Goal: Task Accomplishment & Management: Use online tool/utility

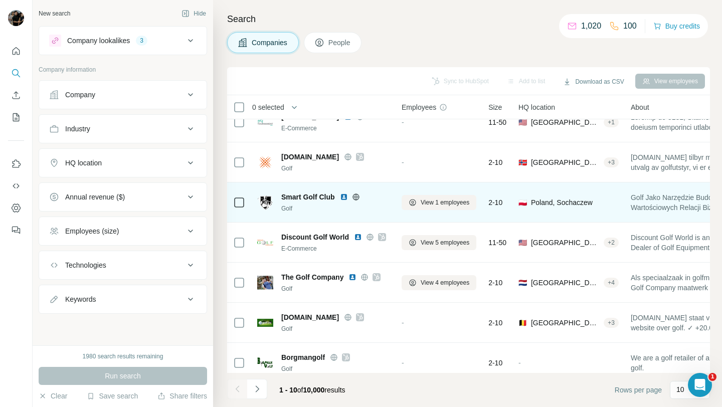
scroll to position [147, 0]
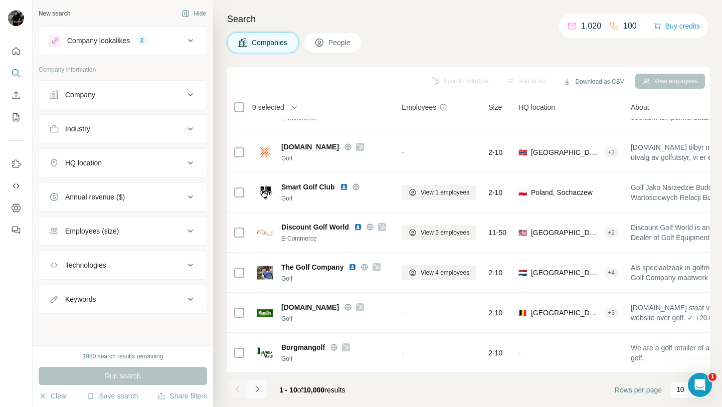
click at [260, 394] on button "Navigate to next page" at bounding box center [257, 389] width 20 height 20
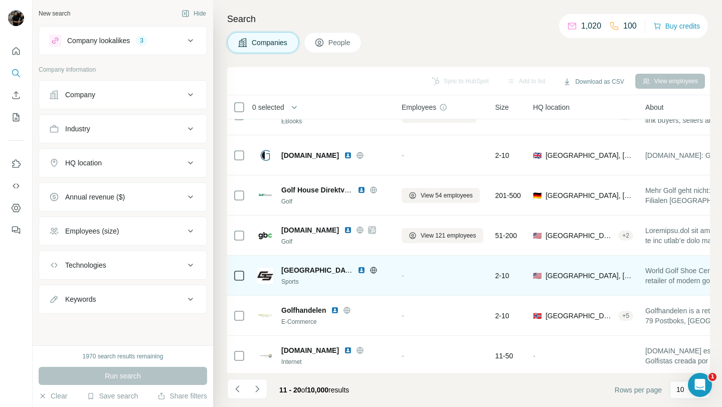
scroll to position [58, 0]
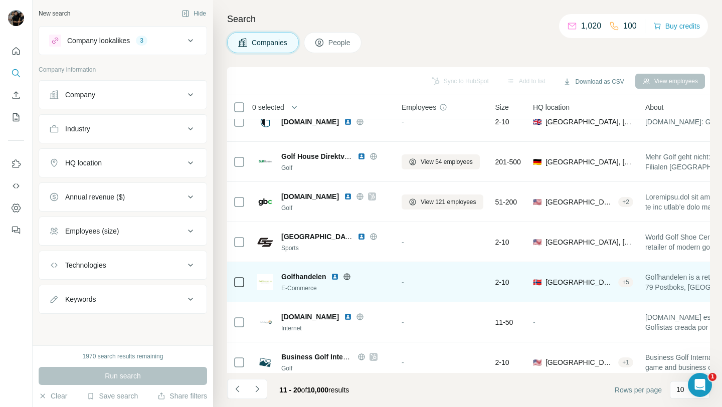
click at [348, 276] on icon at bounding box center [347, 276] width 7 height 1
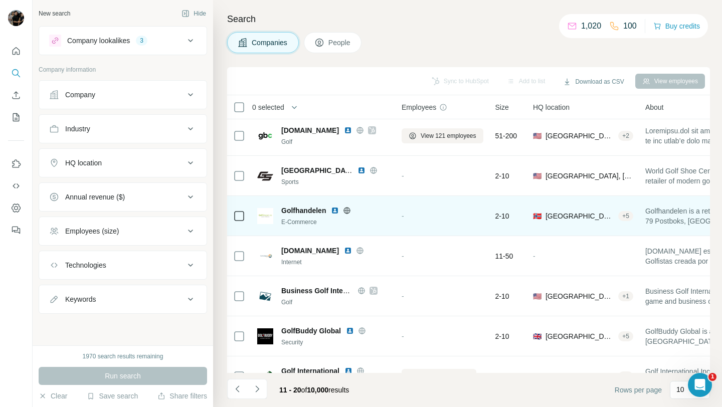
scroll to position [123, 0]
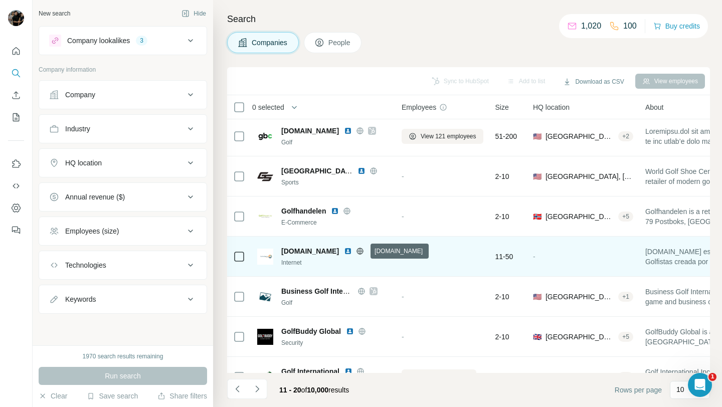
click at [361, 252] on icon at bounding box center [360, 251] width 3 height 7
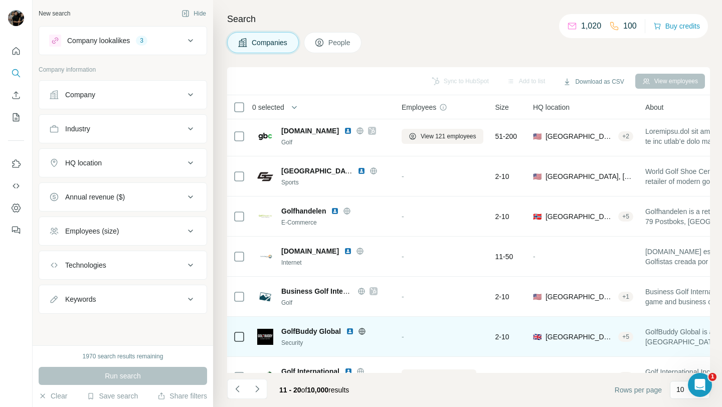
scroll to position [147, 0]
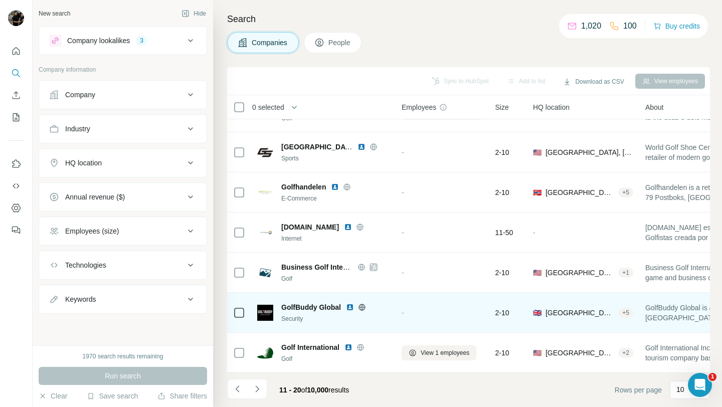
click at [360, 308] on icon at bounding box center [362, 307] width 8 height 8
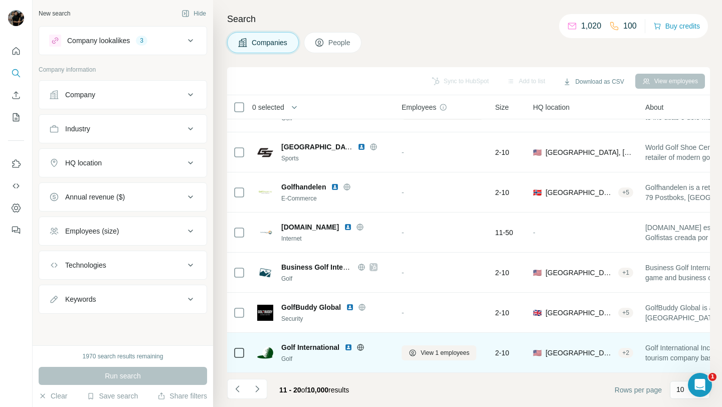
click at [362, 346] on icon at bounding box center [360, 347] width 8 height 8
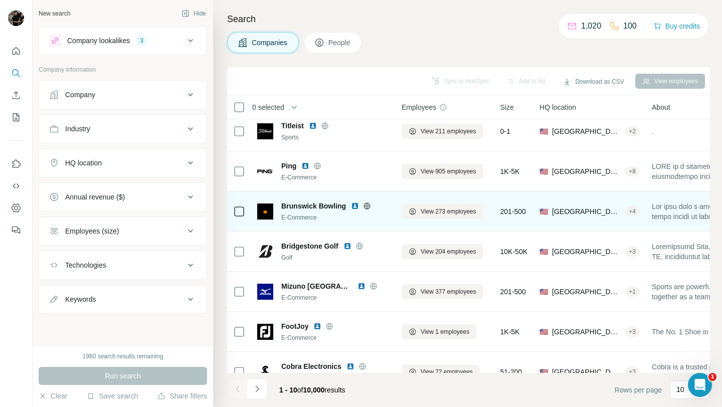
scroll to position [147, 0]
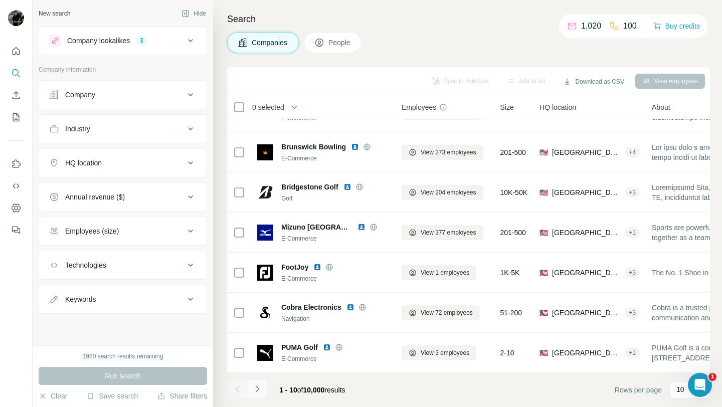
click at [262, 388] on button "Navigate to next page" at bounding box center [257, 389] width 20 height 20
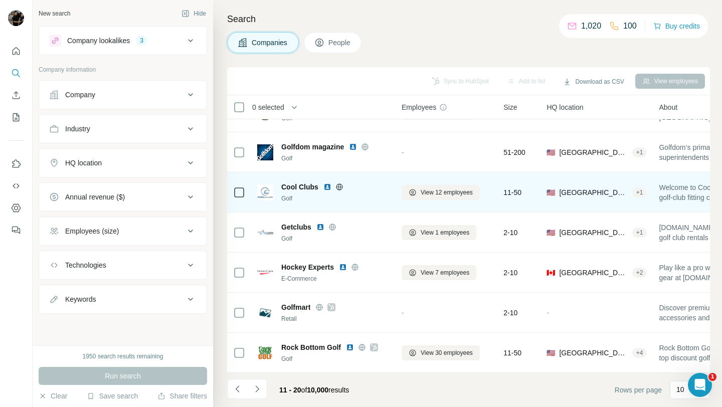
click at [340, 186] on icon at bounding box center [339, 186] width 3 height 7
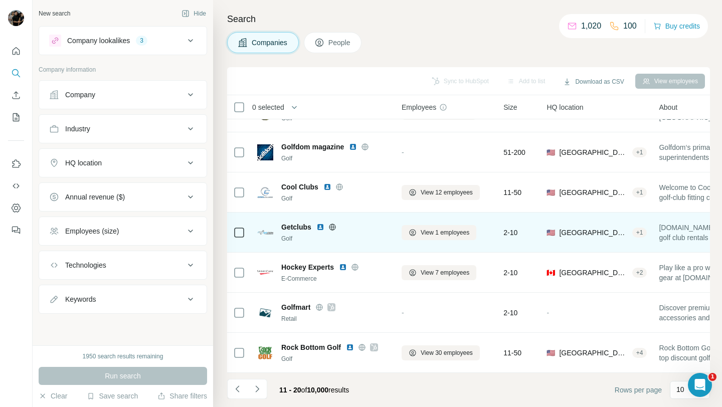
click at [333, 227] on icon at bounding box center [332, 227] width 8 height 8
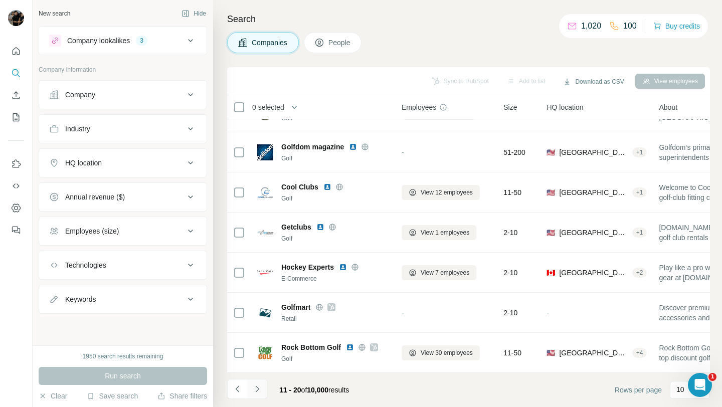
click at [258, 384] on icon "Navigate to next page" at bounding box center [257, 389] width 10 height 10
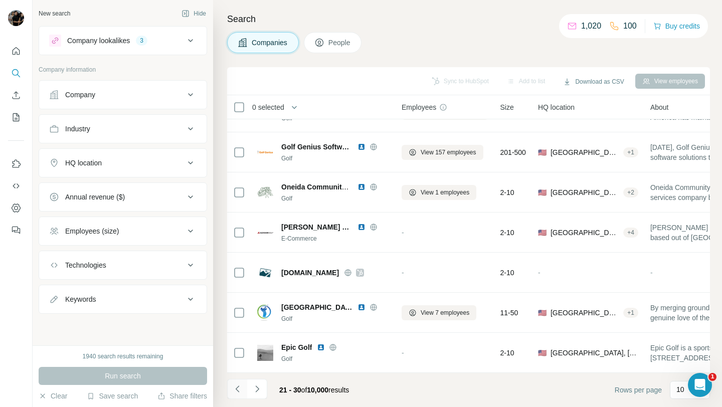
click at [234, 391] on icon "Navigate to previous page" at bounding box center [238, 389] width 10 height 10
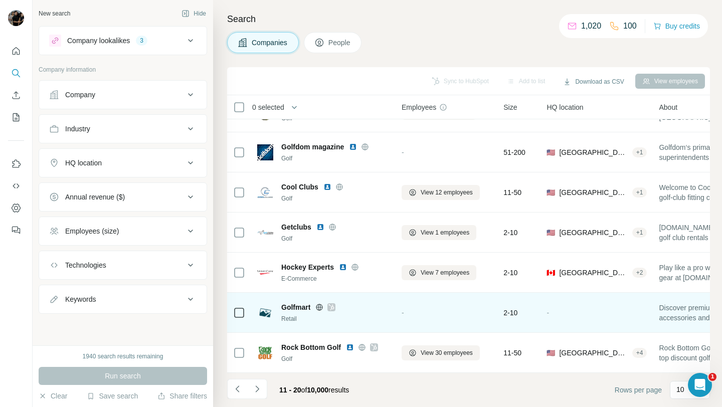
scroll to position [0, 0]
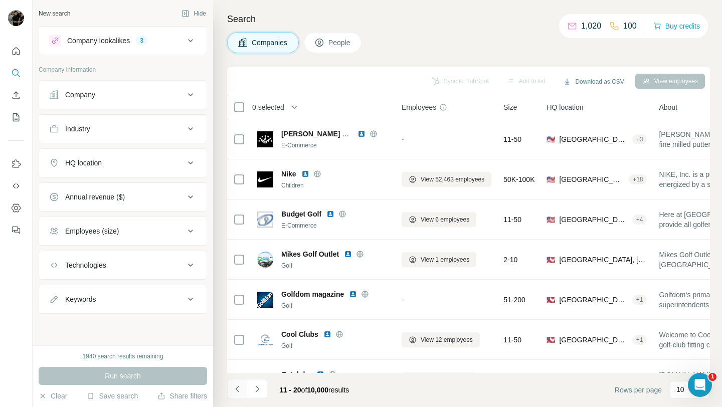
click at [239, 395] on button "Navigate to previous page" at bounding box center [237, 389] width 20 height 20
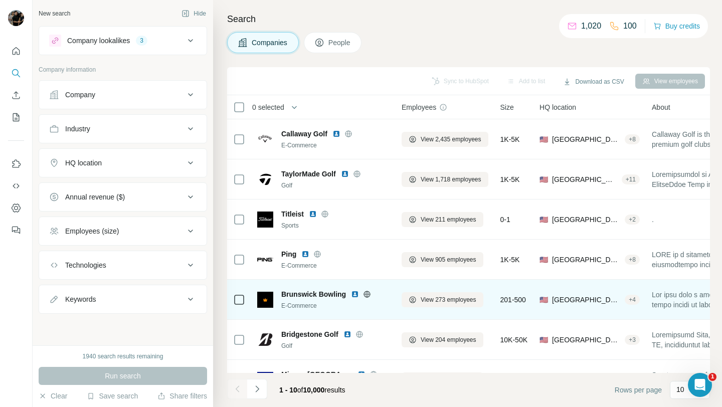
scroll to position [147, 0]
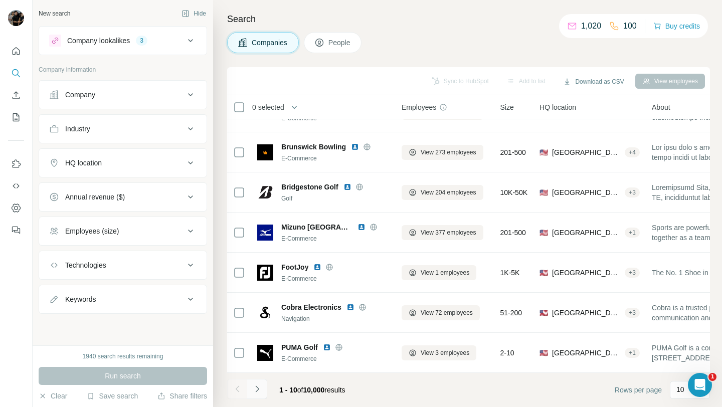
click at [259, 392] on icon "Navigate to next page" at bounding box center [257, 389] width 10 height 10
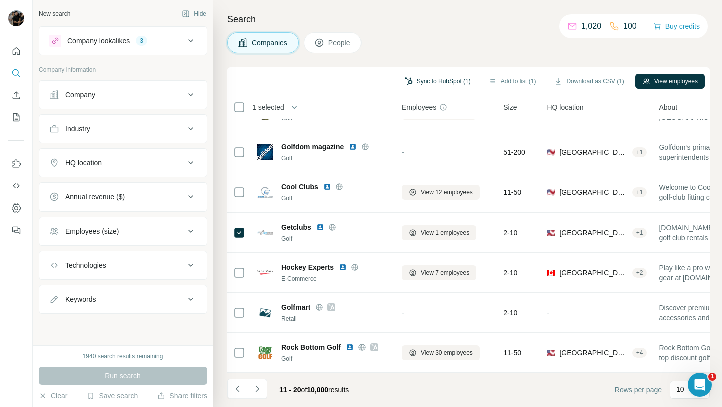
click at [442, 83] on button "Sync to HubSpot (1)" at bounding box center [437, 81] width 80 height 15
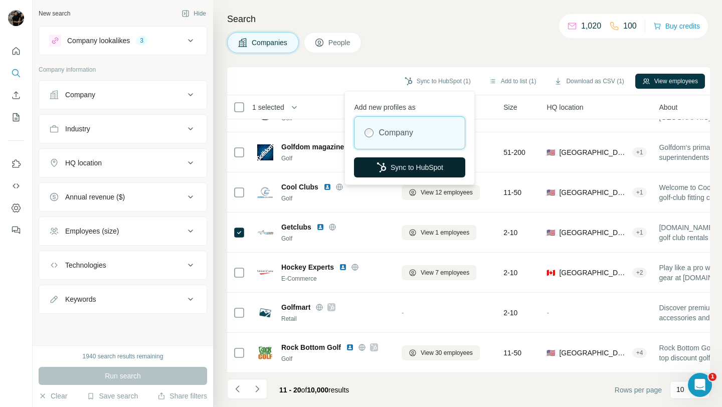
click at [433, 166] on button "Sync to HubSpot" at bounding box center [409, 167] width 111 height 20
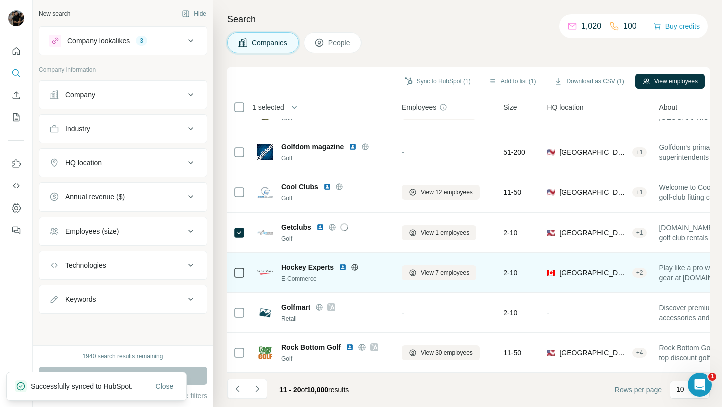
click at [357, 268] on icon at bounding box center [355, 267] width 8 height 8
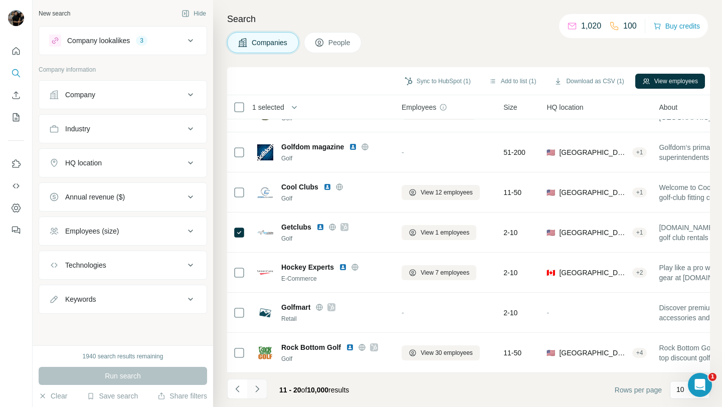
click at [257, 392] on icon "Navigate to next page" at bounding box center [257, 389] width 10 height 10
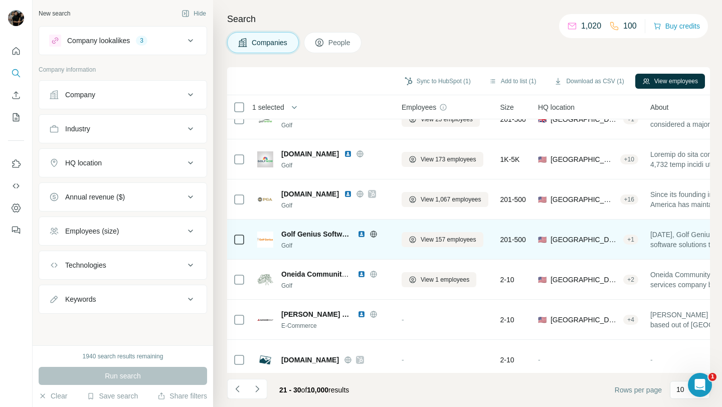
scroll to position [0, 0]
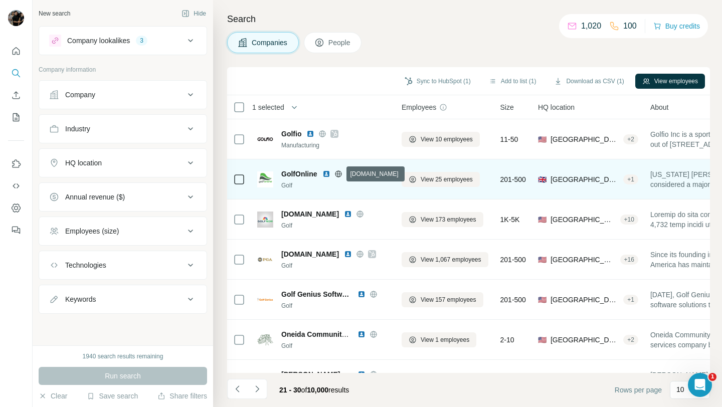
click at [342, 175] on icon at bounding box center [338, 174] width 8 height 8
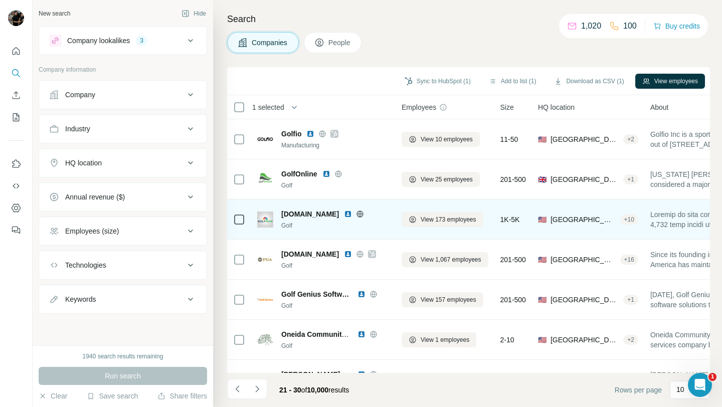
click at [359, 214] on icon at bounding box center [360, 214] width 3 height 7
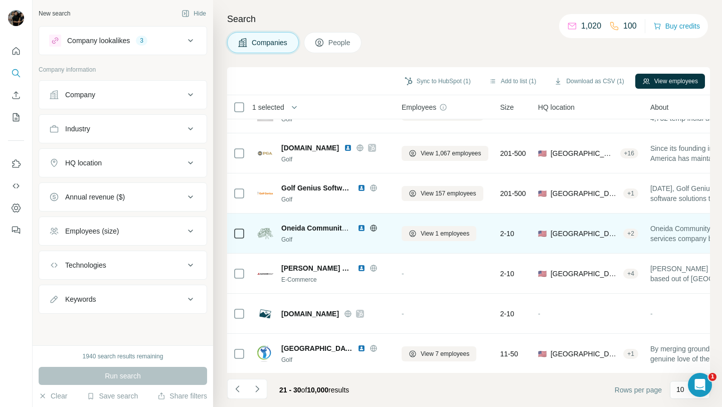
scroll to position [147, 0]
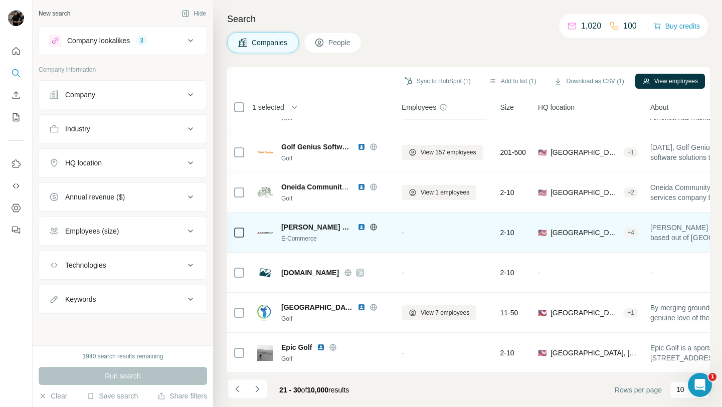
click at [372, 229] on icon at bounding box center [373, 227] width 3 height 7
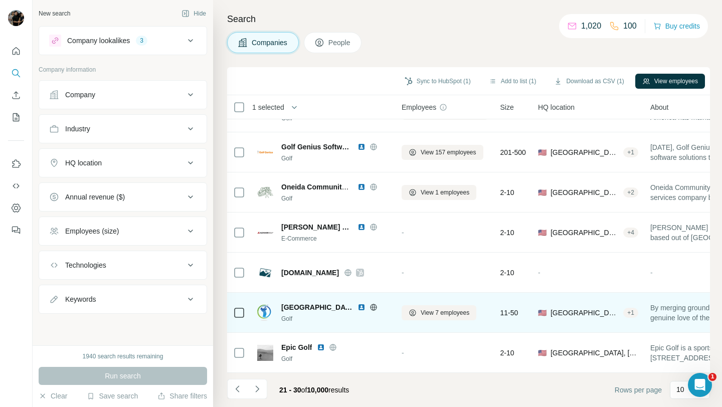
click at [369, 308] on icon at bounding box center [373, 307] width 8 height 8
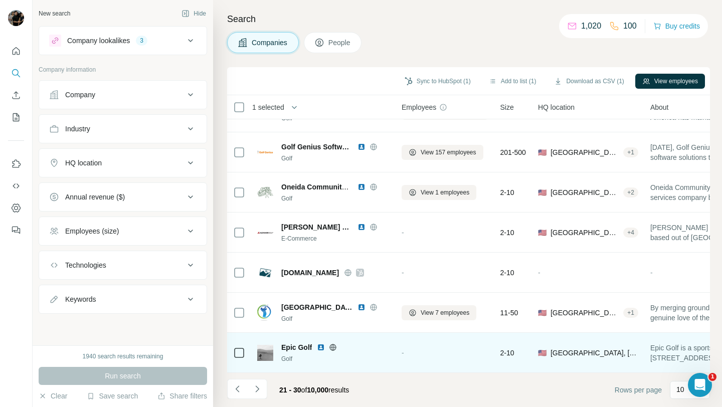
click at [333, 348] on icon at bounding box center [333, 347] width 3 height 7
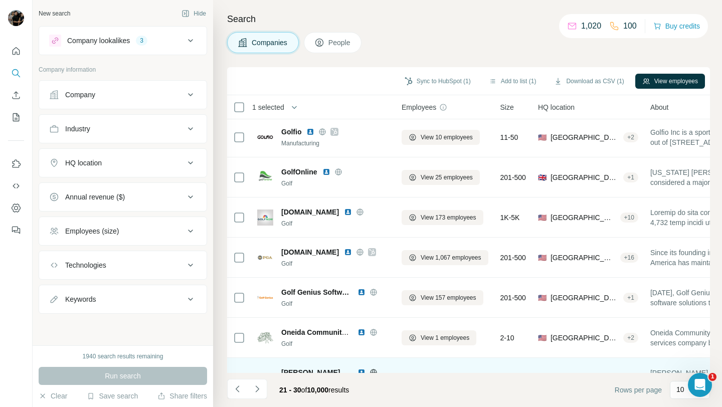
scroll to position [0, 0]
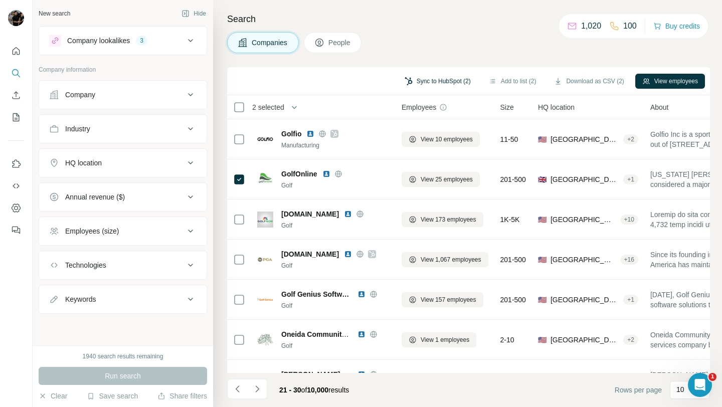
click at [436, 76] on button "Sync to HubSpot (2)" at bounding box center [437, 81] width 80 height 15
click at [439, 84] on button "Sync to HubSpot (2)" at bounding box center [437, 81] width 80 height 15
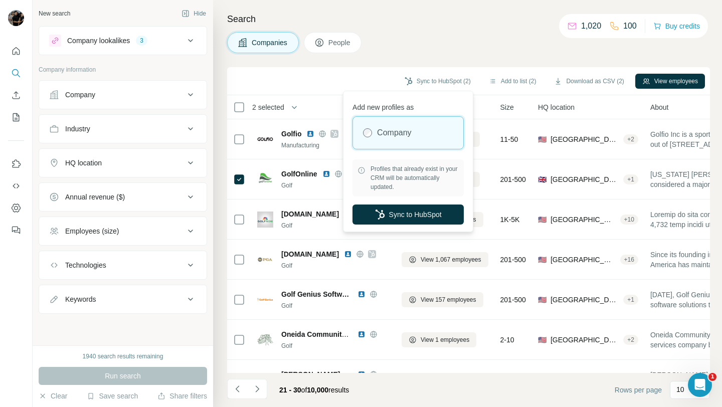
click at [322, 83] on div "Sync to HubSpot (2) Add to list (2) Download as CSV (2) View employees" at bounding box center [468, 81] width 473 height 18
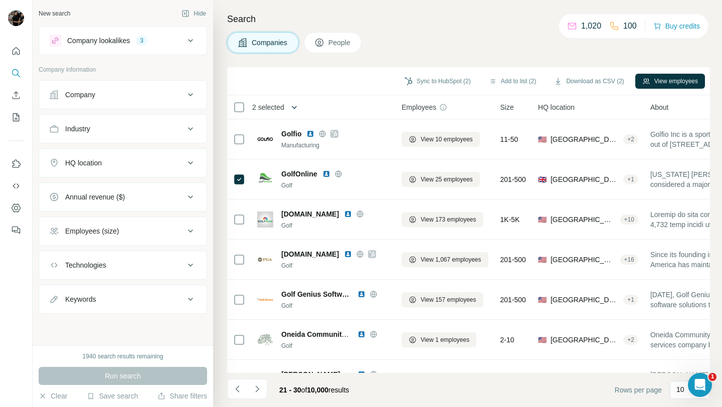
click at [292, 102] on icon "button" at bounding box center [294, 107] width 10 height 10
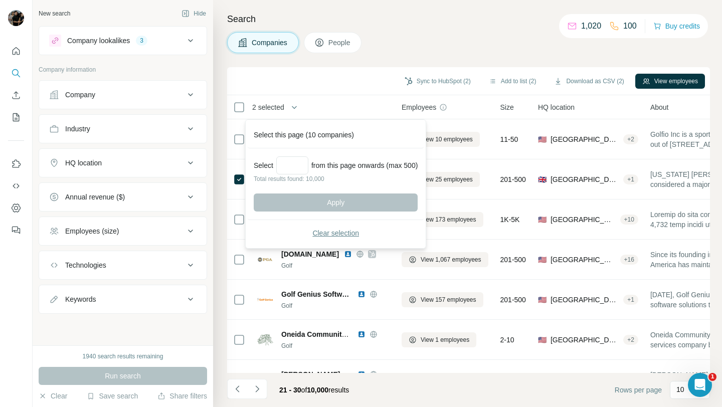
click at [326, 234] on span "Clear selection" at bounding box center [335, 233] width 47 height 10
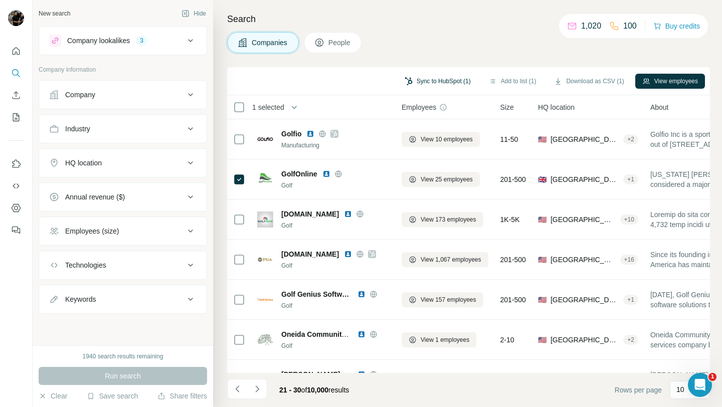
click at [429, 83] on button "Sync to HubSpot (1)" at bounding box center [437, 81] width 80 height 15
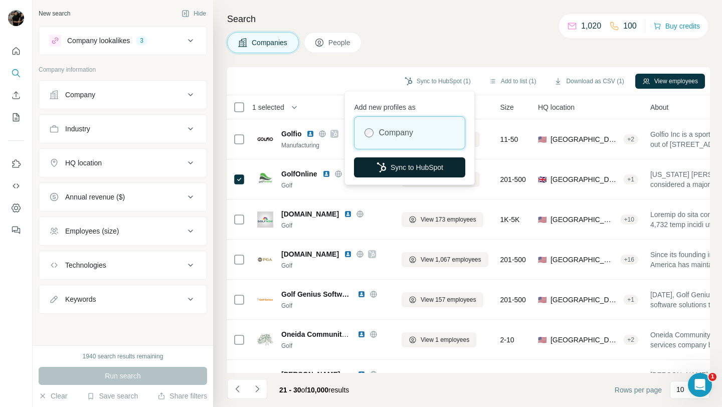
click at [411, 165] on button "Sync to HubSpot" at bounding box center [409, 167] width 111 height 20
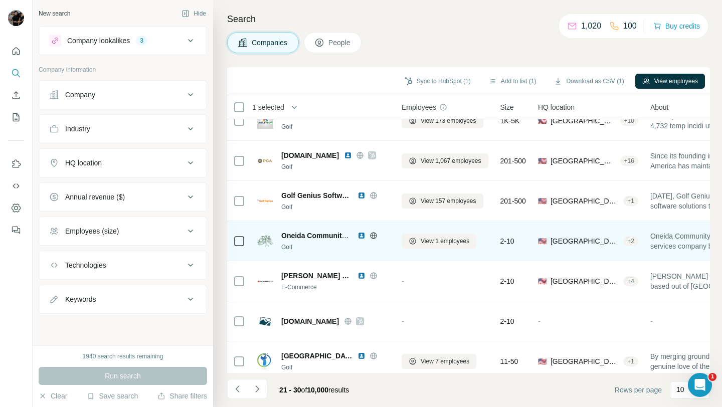
scroll to position [147, 0]
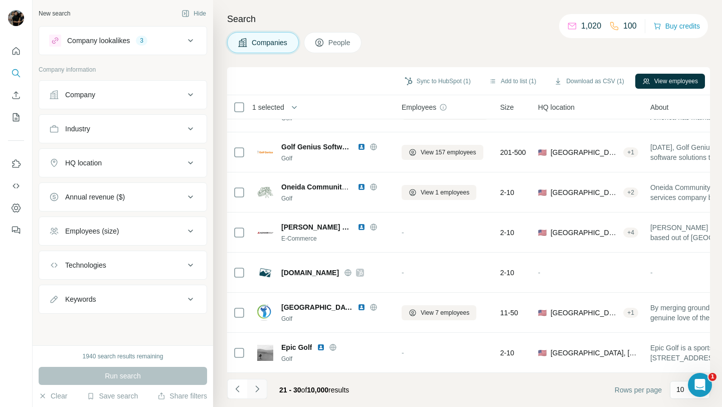
click at [253, 391] on icon "Navigate to next page" at bounding box center [257, 389] width 10 height 10
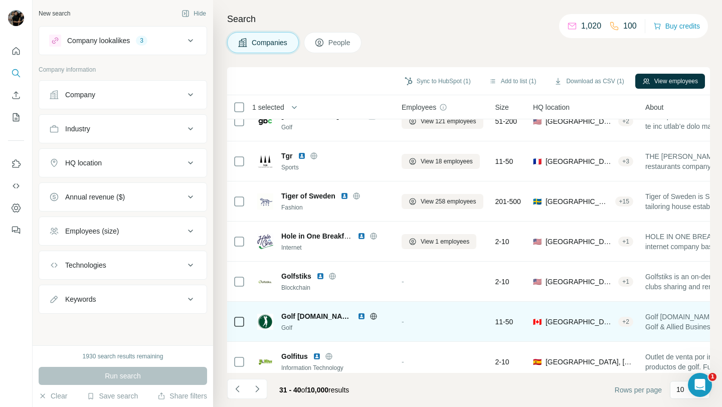
scroll to position [0, 0]
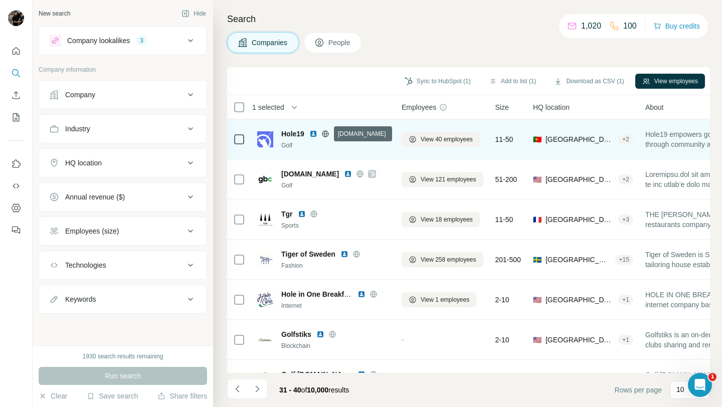
click at [328, 134] on icon at bounding box center [325, 133] width 7 height 7
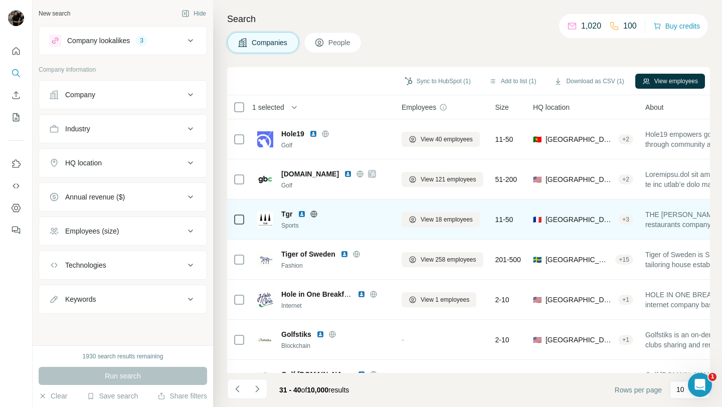
click at [316, 215] on icon at bounding box center [314, 214] width 8 height 8
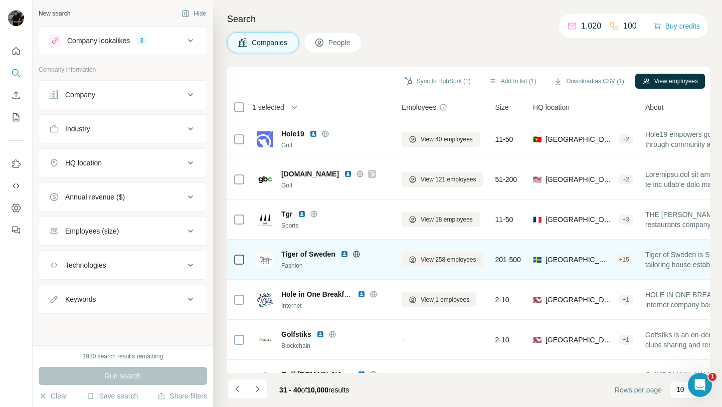
click at [357, 255] on icon at bounding box center [356, 254] width 8 height 8
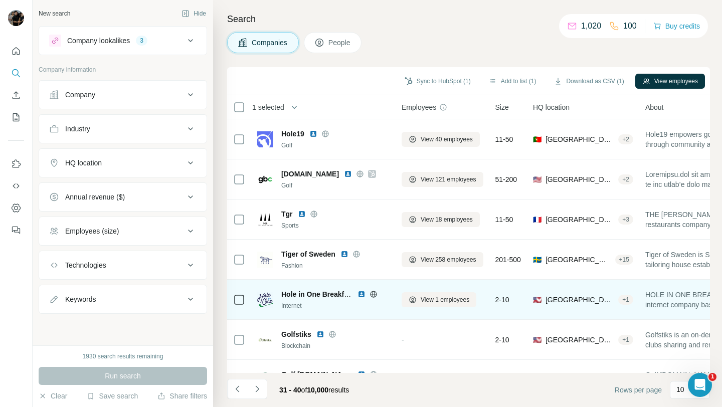
click at [373, 295] on icon at bounding box center [373, 294] width 8 height 8
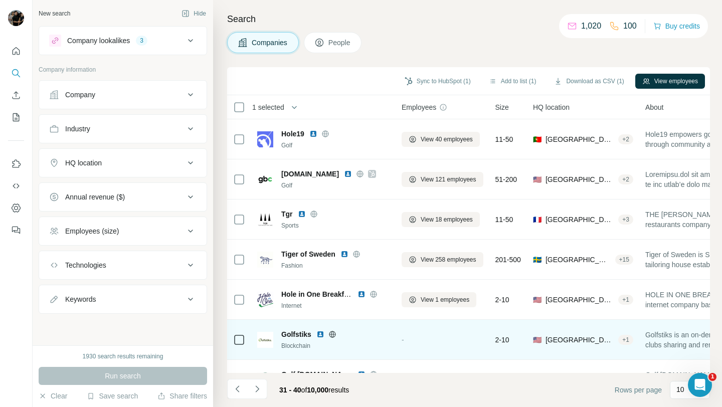
scroll to position [123, 0]
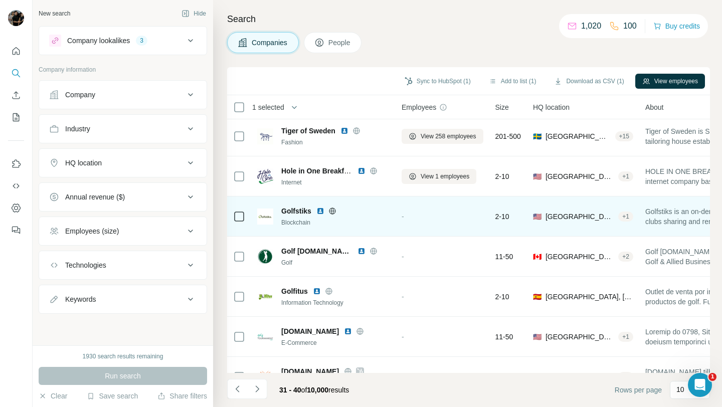
click at [334, 209] on icon at bounding box center [332, 211] width 8 height 8
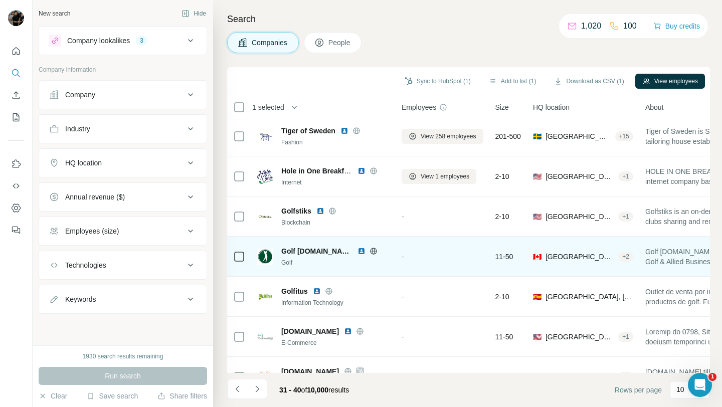
click at [370, 252] on icon at bounding box center [373, 251] width 8 height 8
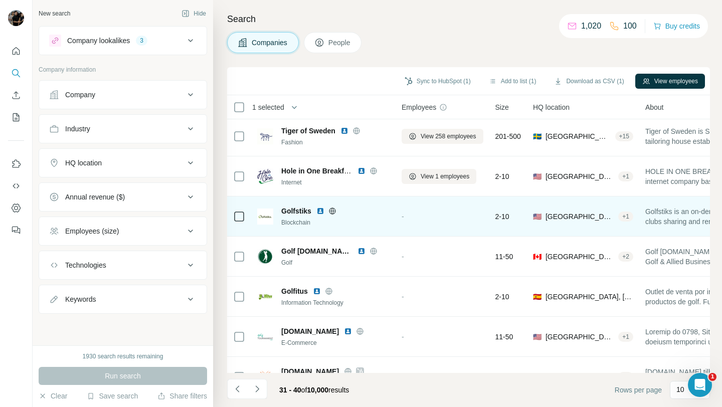
scroll to position [147, 0]
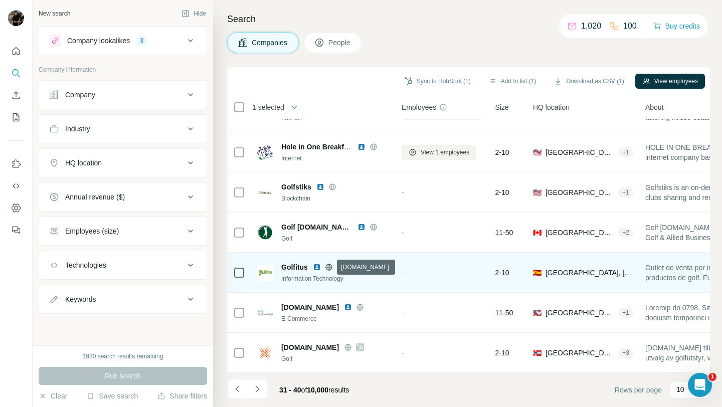
click at [329, 265] on icon at bounding box center [329, 267] width 8 height 8
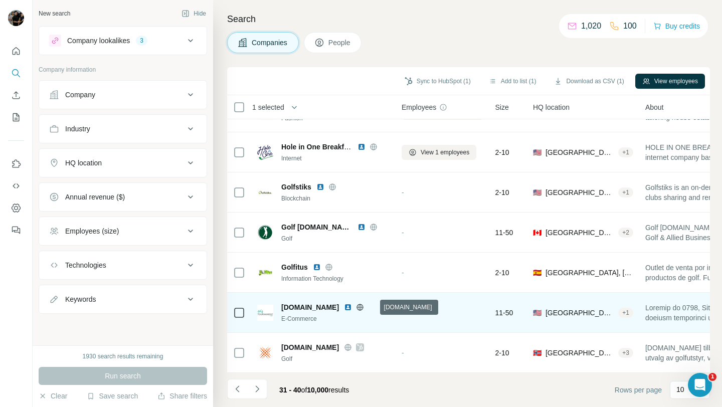
click at [364, 310] on icon at bounding box center [360, 307] width 8 height 8
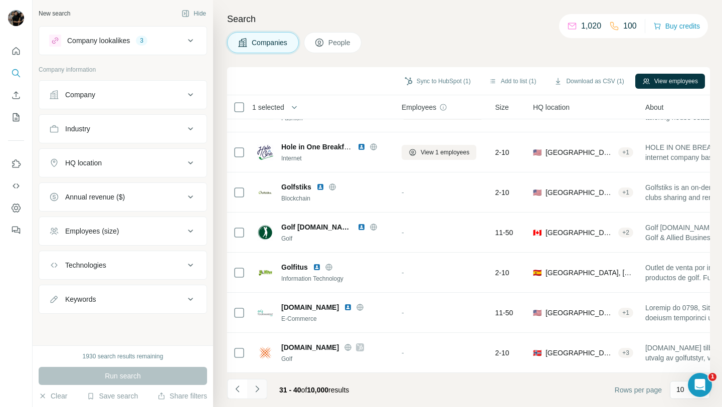
click at [259, 385] on icon "Navigate to next page" at bounding box center [257, 389] width 10 height 10
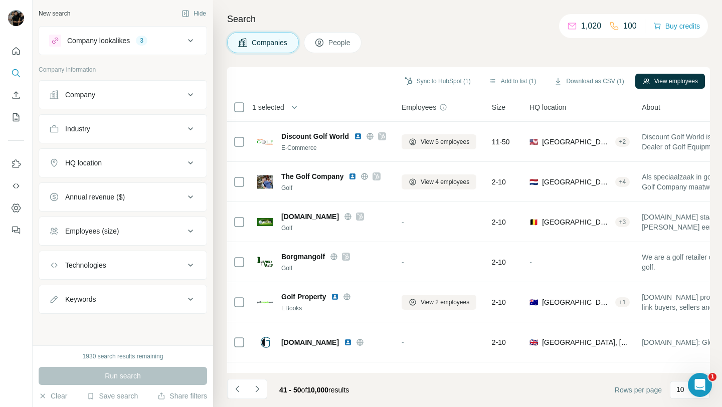
scroll to position [0, 0]
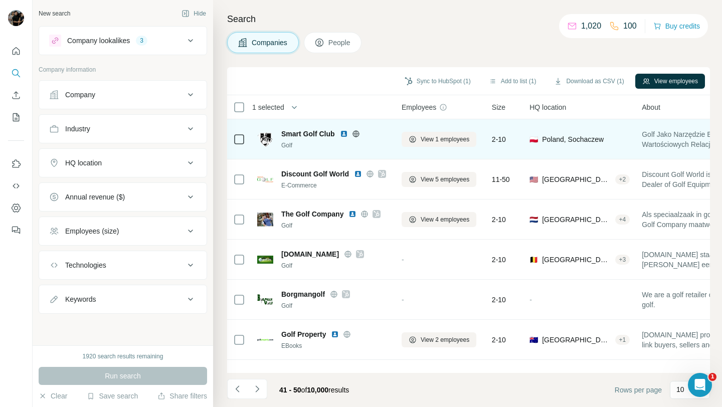
click at [356, 133] on icon at bounding box center [355, 133] width 7 height 1
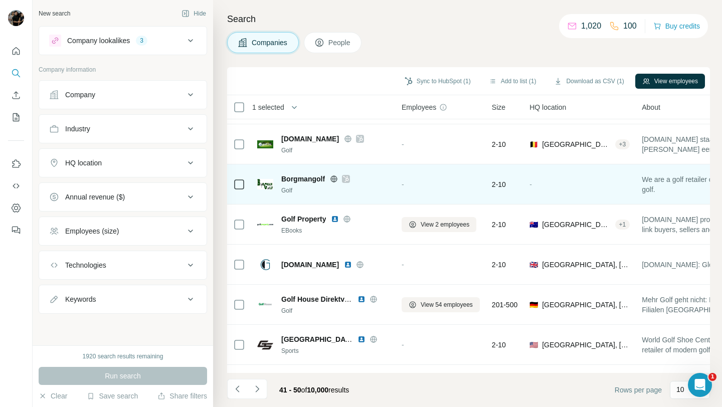
scroll to position [117, 0]
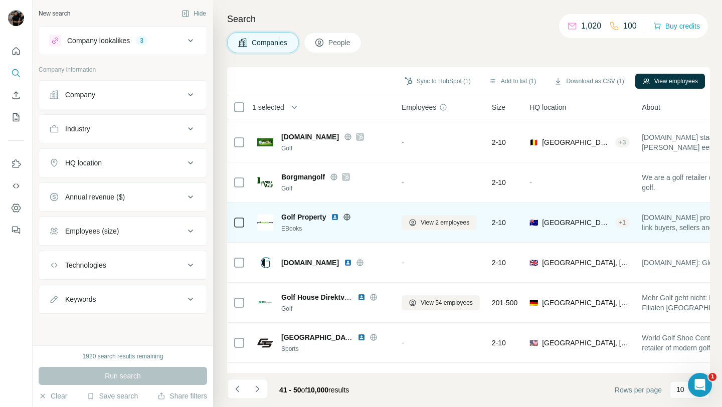
click at [350, 219] on icon at bounding box center [347, 217] width 8 height 8
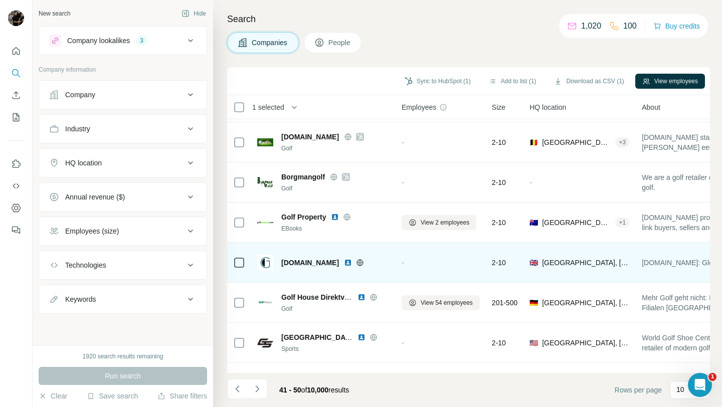
click at [359, 263] on icon at bounding box center [360, 262] width 3 height 7
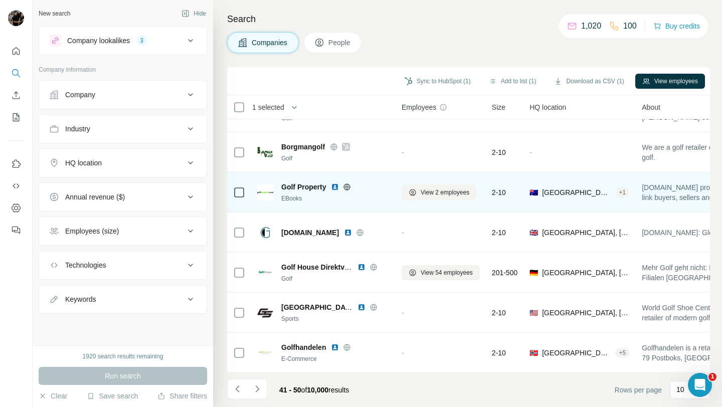
scroll to position [147, 0]
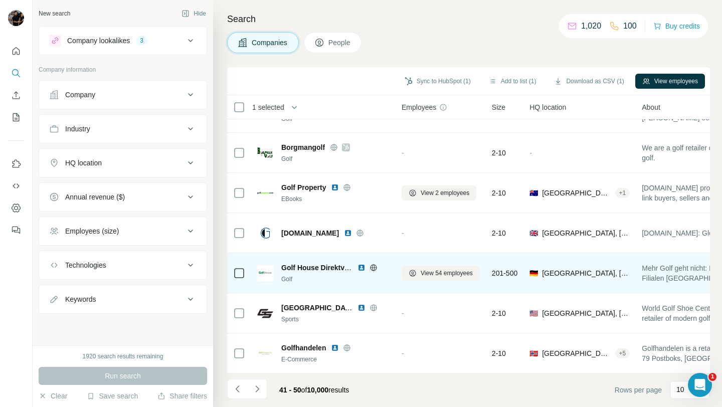
click at [376, 267] on icon at bounding box center [373, 267] width 7 height 1
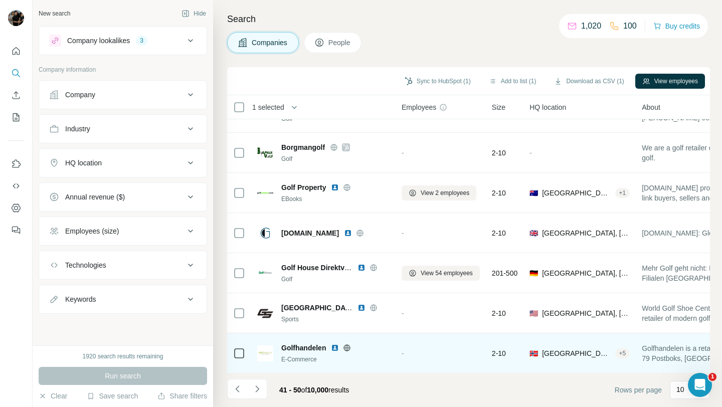
click at [349, 347] on icon at bounding box center [347, 347] width 7 height 1
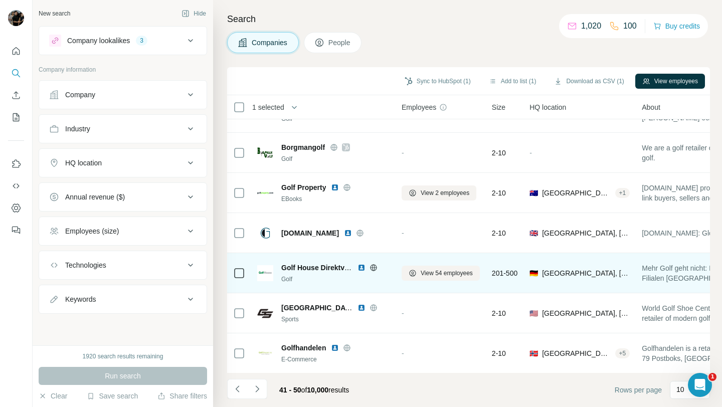
click at [374, 266] on icon at bounding box center [373, 267] width 3 height 7
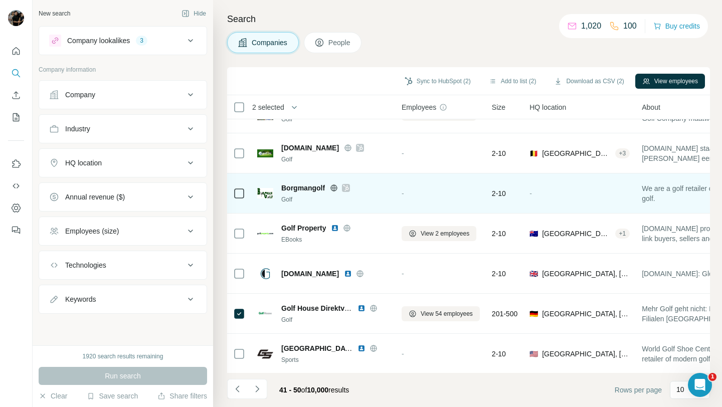
scroll to position [147, 0]
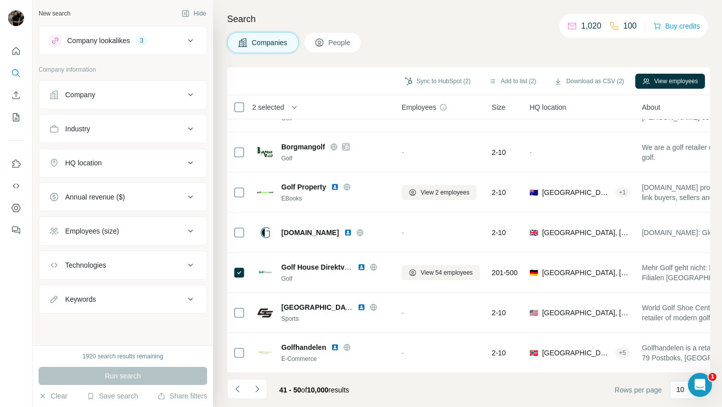
click at [270, 109] on span "2 selected" at bounding box center [268, 107] width 32 height 10
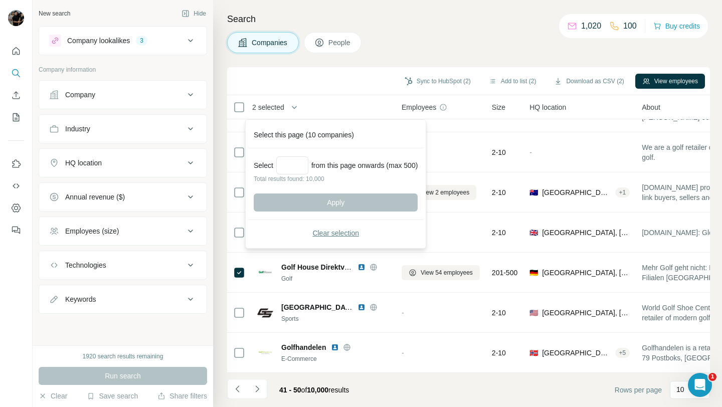
click at [326, 232] on span "Clear selection" at bounding box center [335, 233] width 47 height 10
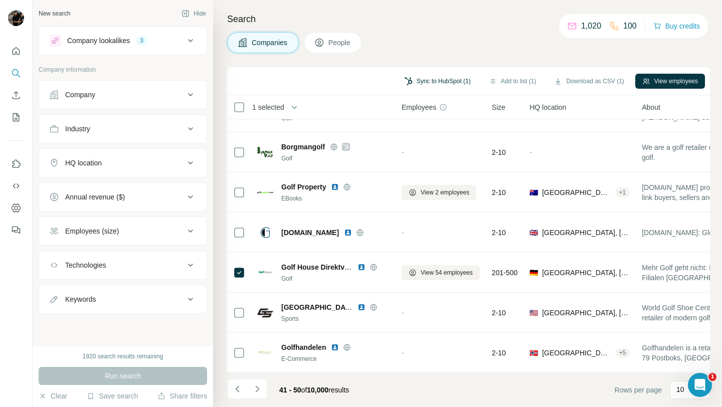
click at [441, 83] on button "Sync to HubSpot (1)" at bounding box center [437, 81] width 80 height 15
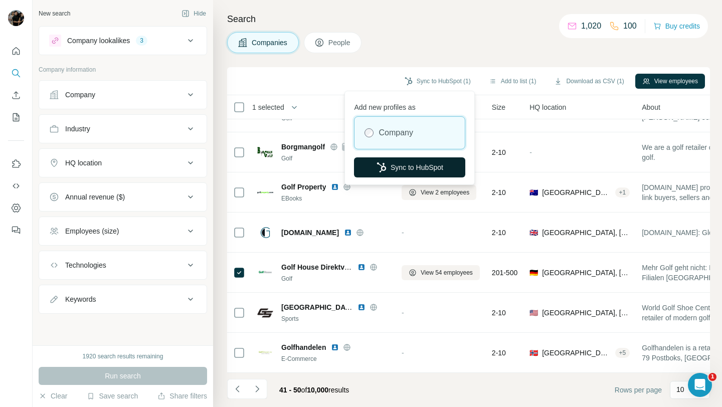
click at [418, 172] on button "Sync to HubSpot" at bounding box center [409, 167] width 111 height 20
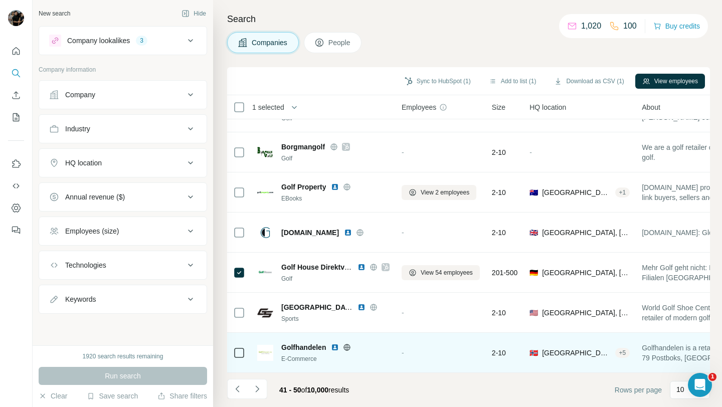
click at [350, 346] on icon at bounding box center [347, 347] width 8 height 8
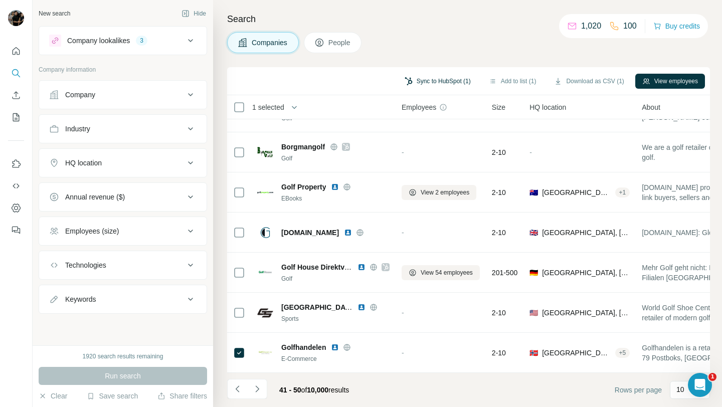
click at [425, 78] on button "Sync to HubSpot (1)" at bounding box center [437, 81] width 80 height 15
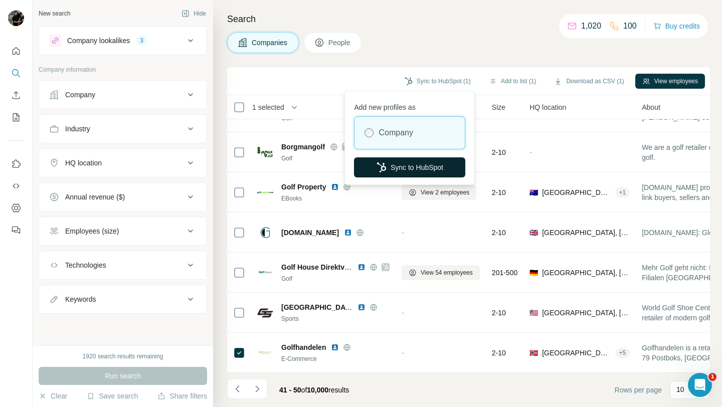
click at [409, 171] on button "Sync to HubSpot" at bounding box center [409, 167] width 111 height 20
